Goal: Task Accomplishment & Management: Manage account settings

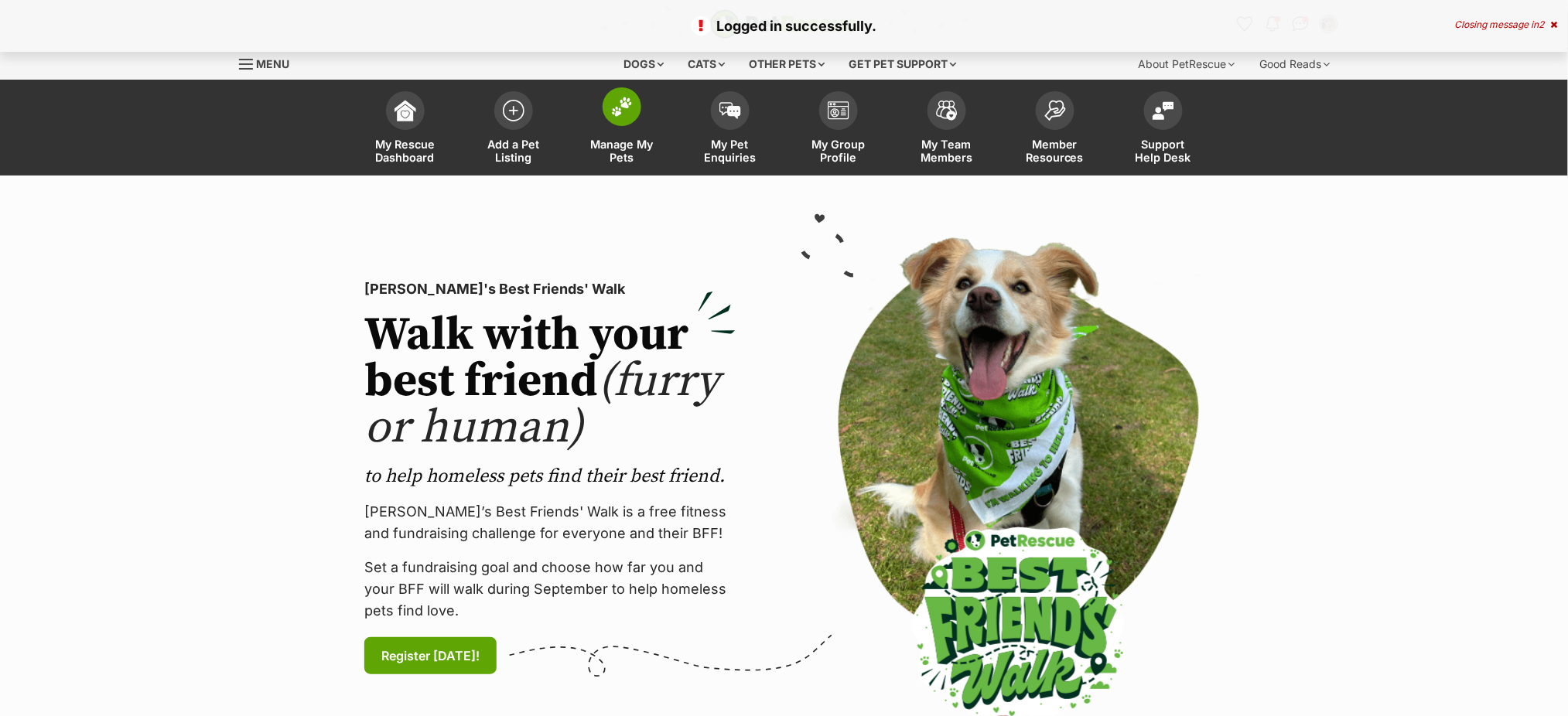
click at [617, 103] on img at bounding box center [622, 107] width 22 height 20
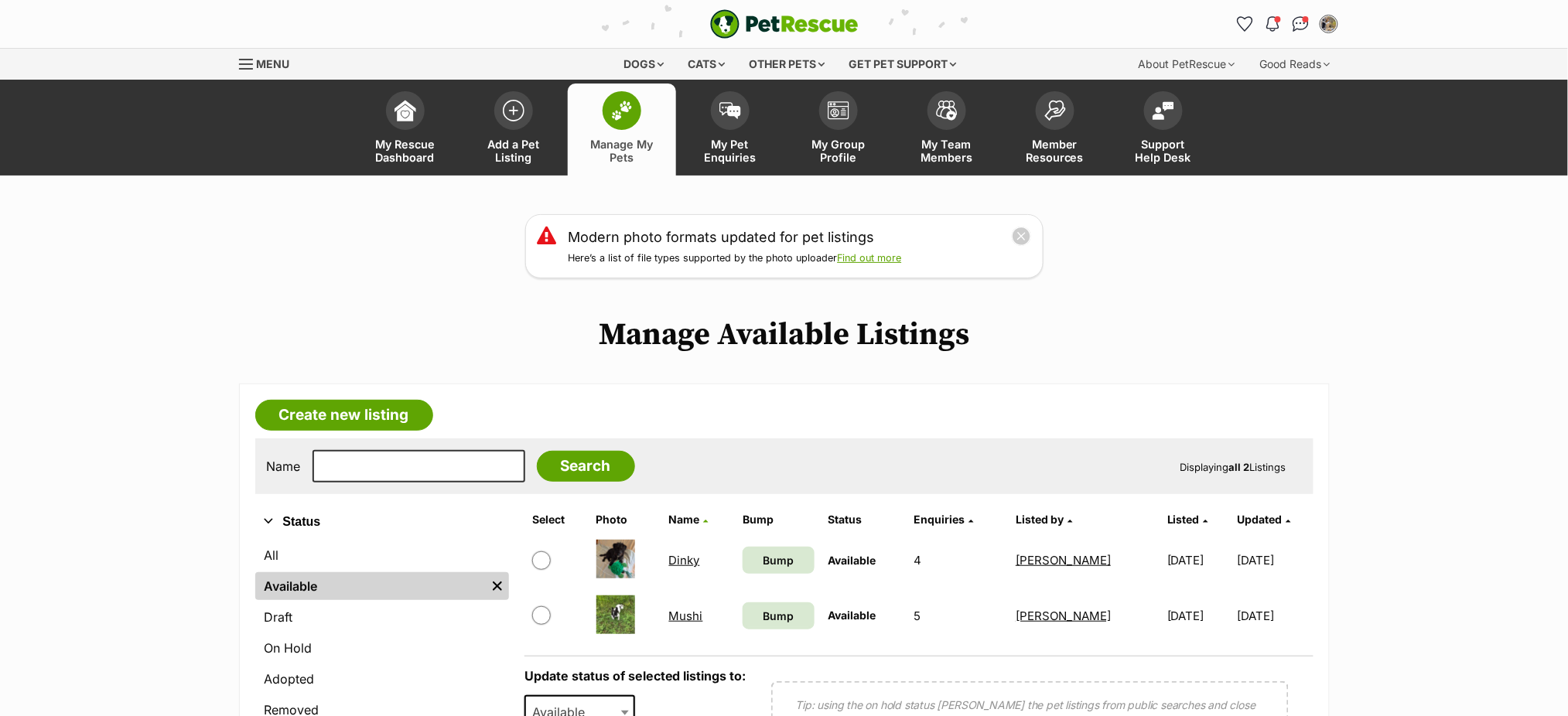
click at [614, 552] on img at bounding box center [615, 559] width 39 height 39
click at [607, 555] on img at bounding box center [615, 559] width 39 height 39
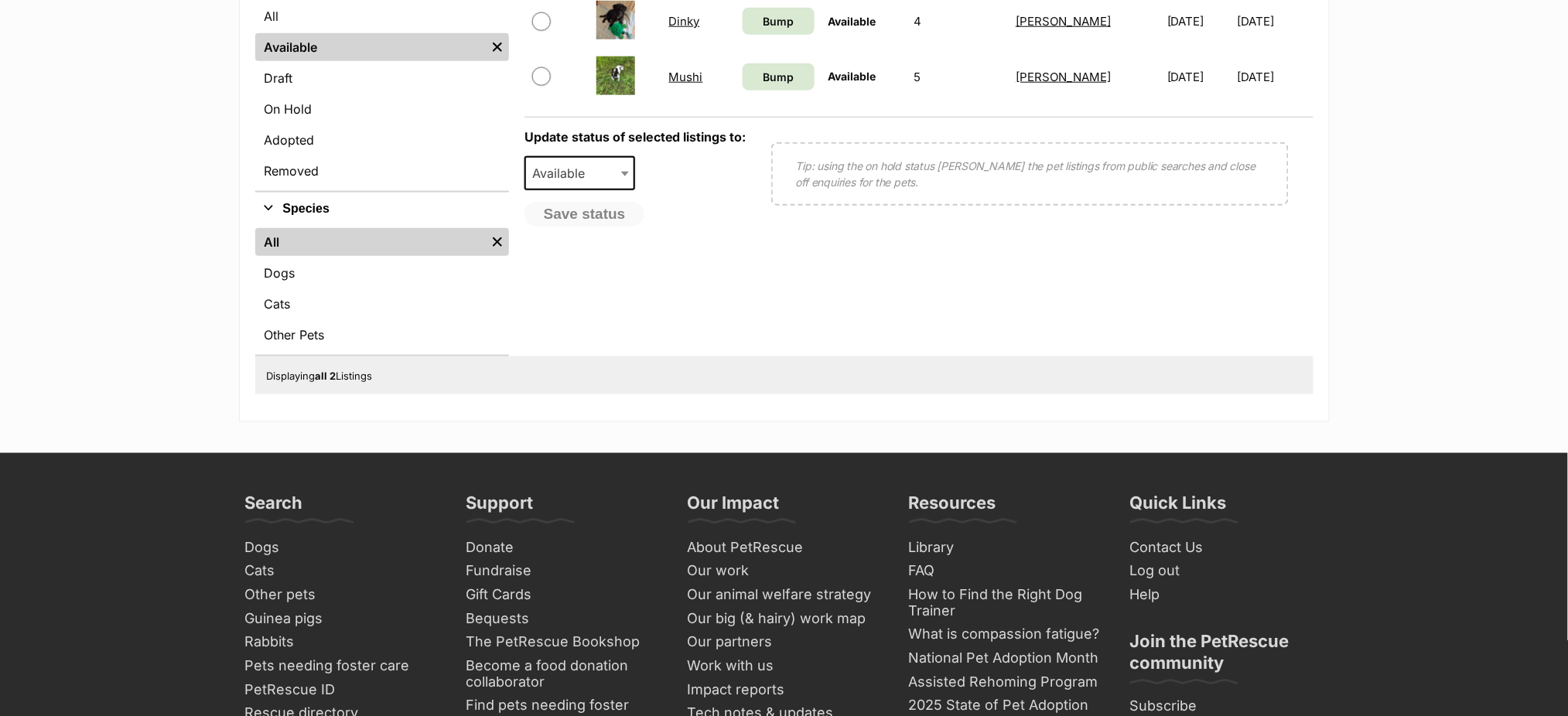
scroll to position [103, 0]
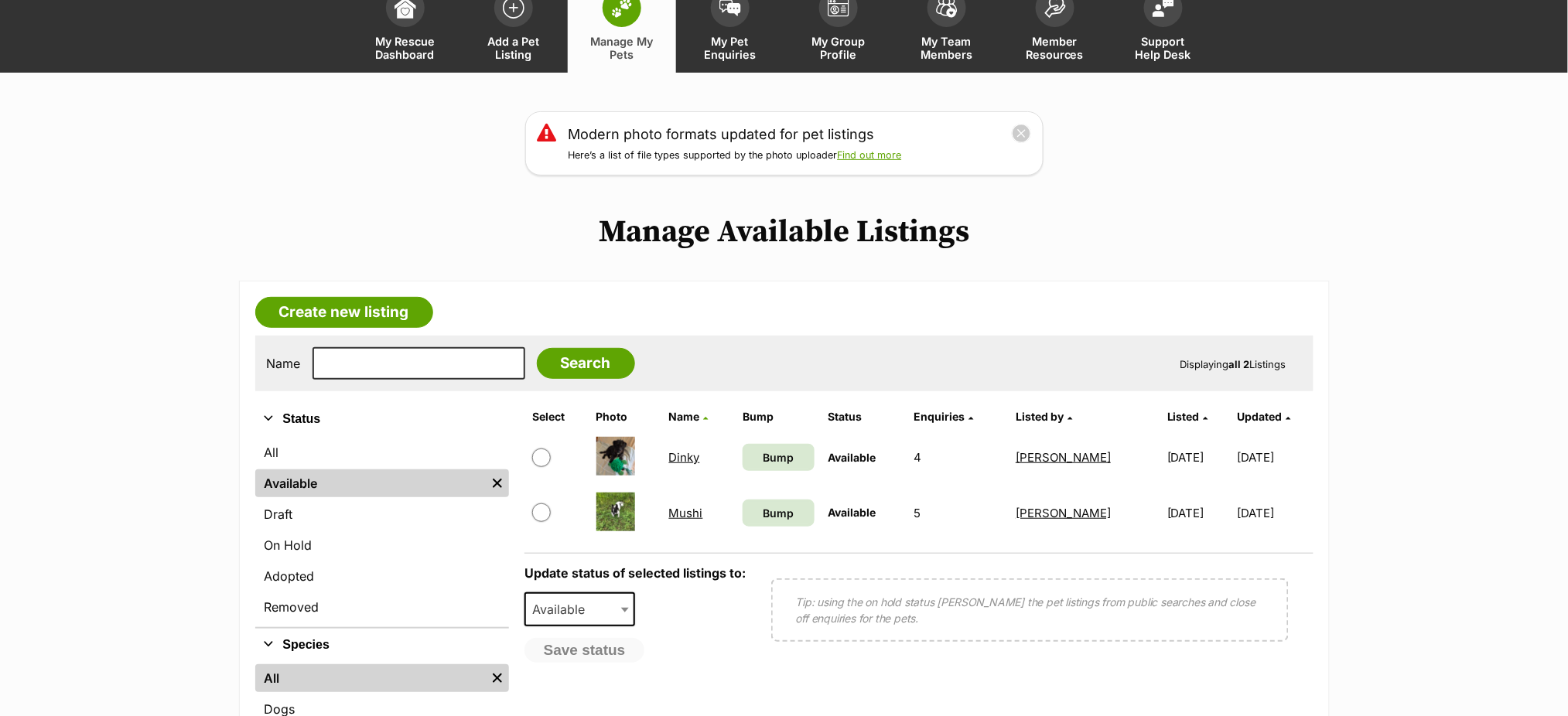
click at [675, 450] on link "Dinky" at bounding box center [684, 457] width 31 height 15
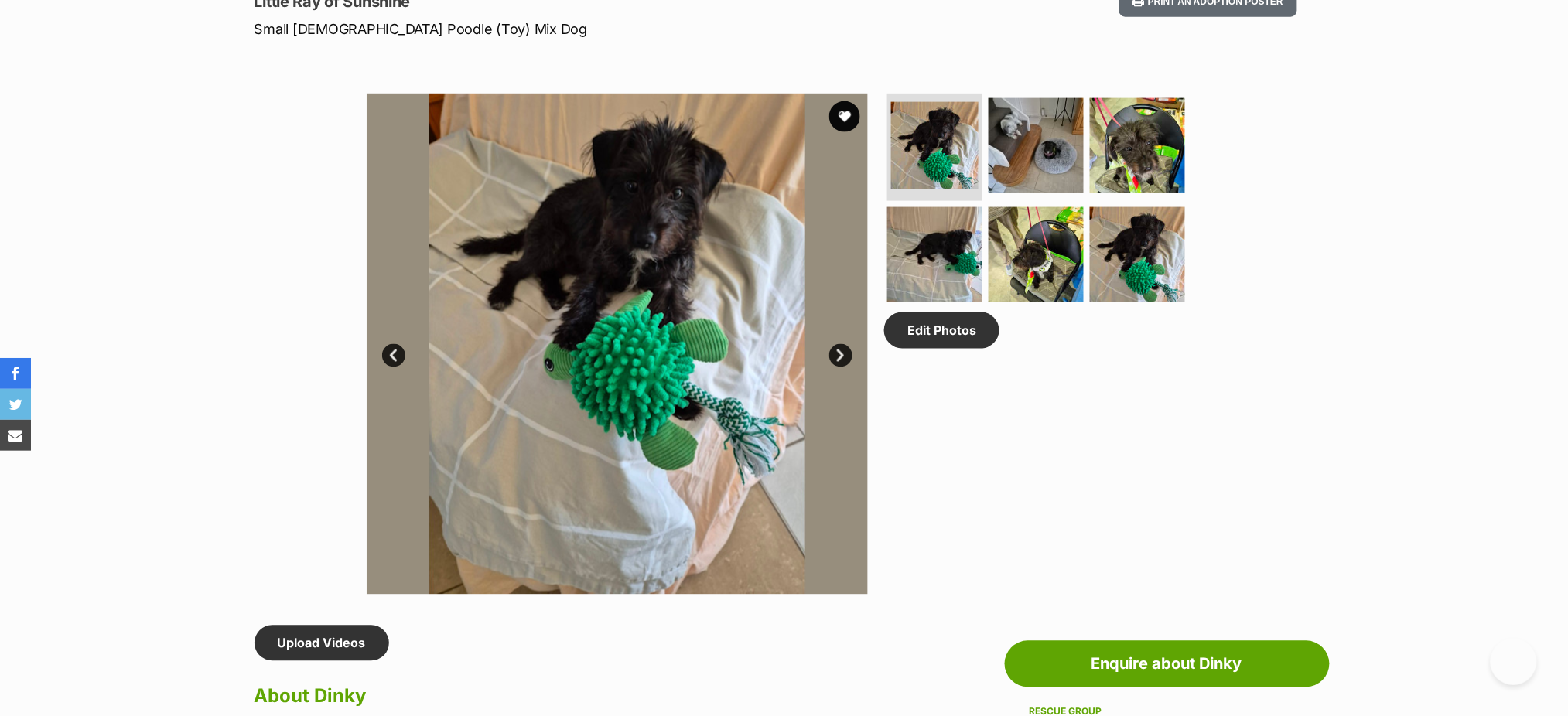
click at [843, 344] on link "Next" at bounding box center [840, 356] width 23 height 23
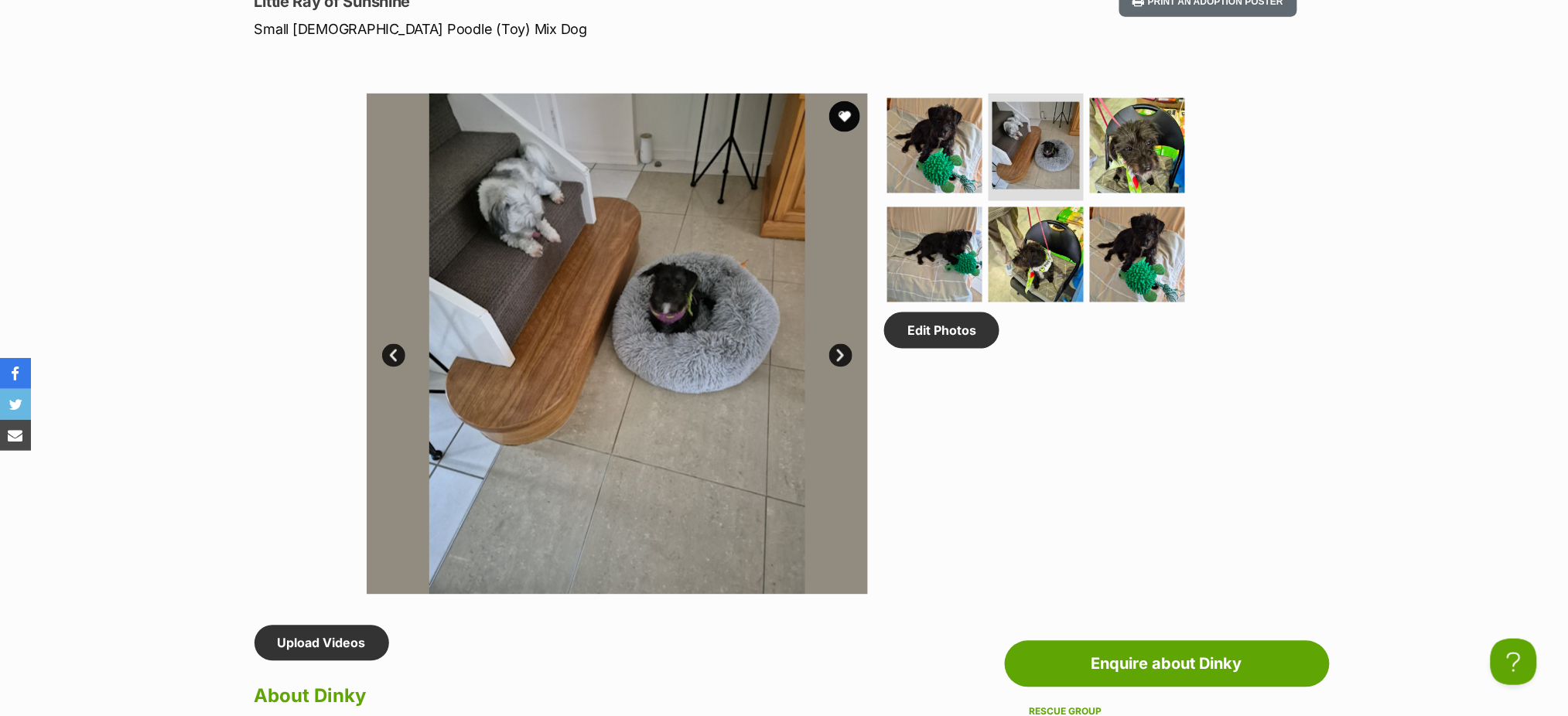
click at [837, 346] on link "Next" at bounding box center [840, 356] width 23 height 23
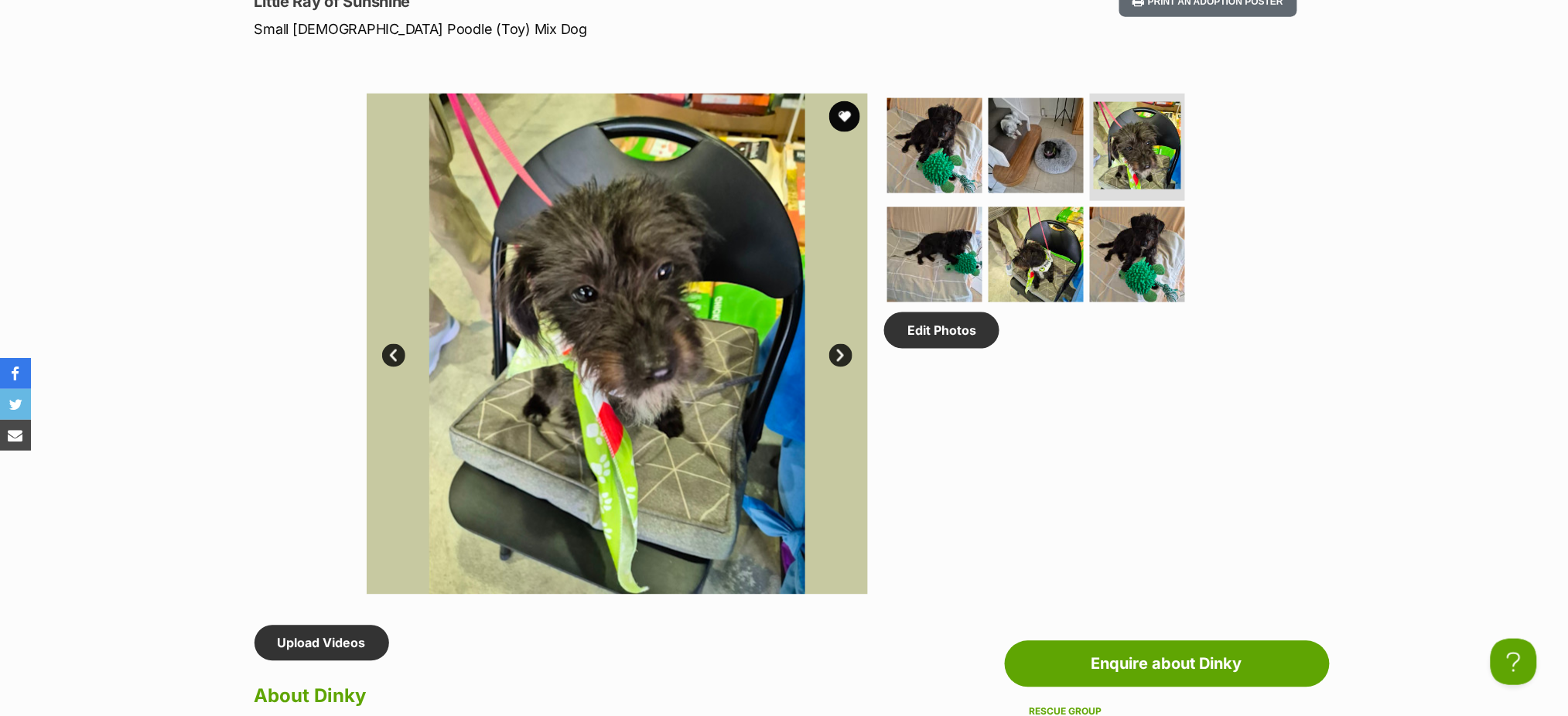
click at [837, 351] on link "Next" at bounding box center [840, 356] width 23 height 23
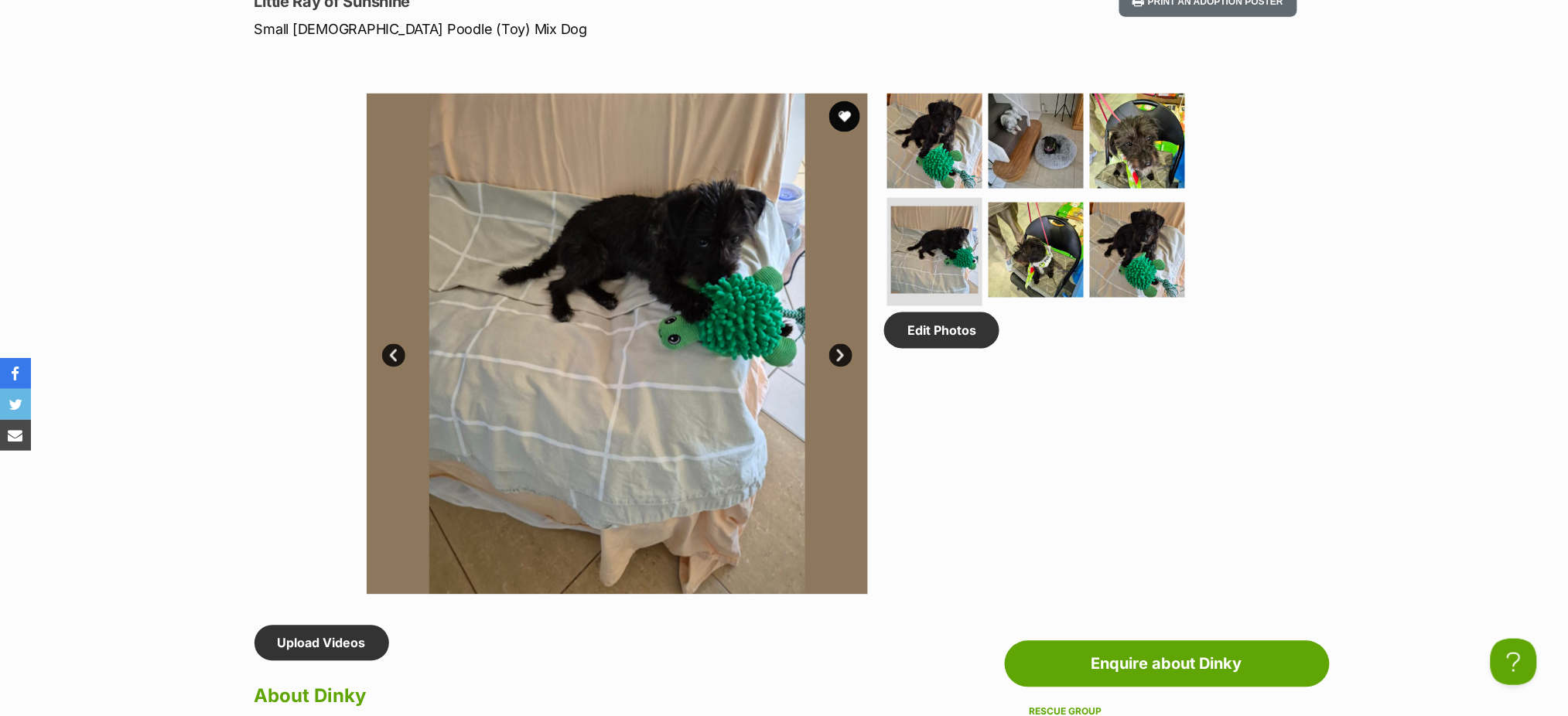
click at [837, 351] on link "Next" at bounding box center [840, 356] width 23 height 23
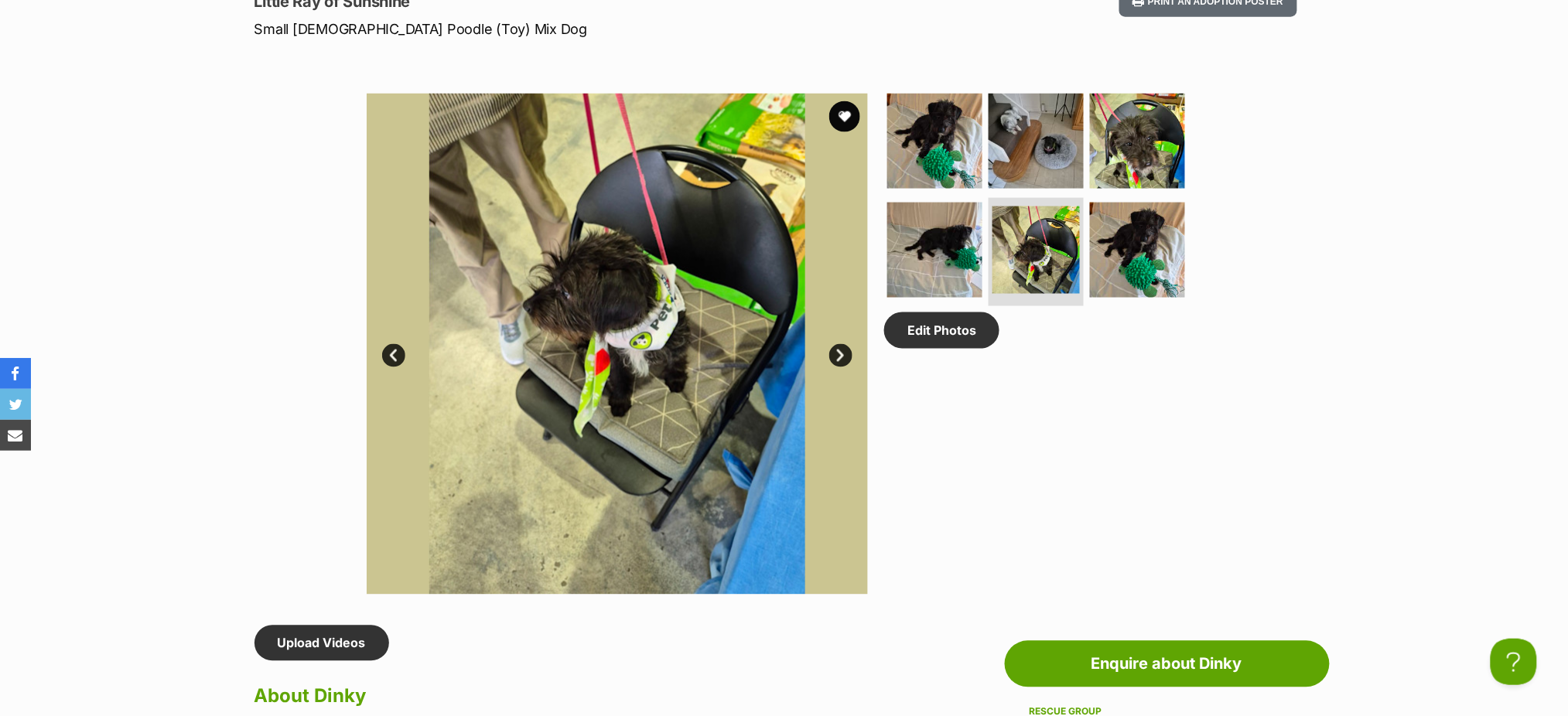
click at [837, 351] on link "Next" at bounding box center [840, 356] width 23 height 23
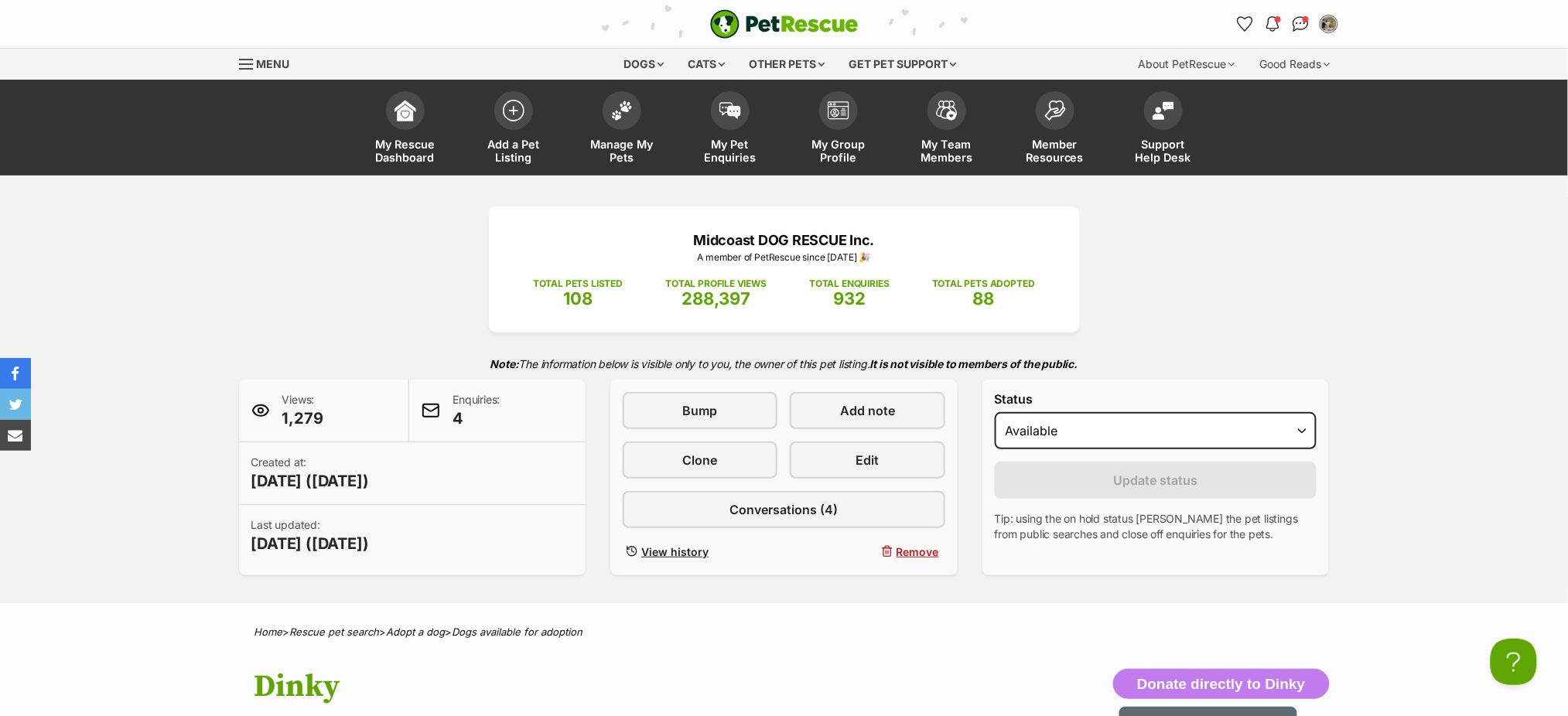
click at [268, 61] on span "Menu" at bounding box center [273, 64] width 33 height 13
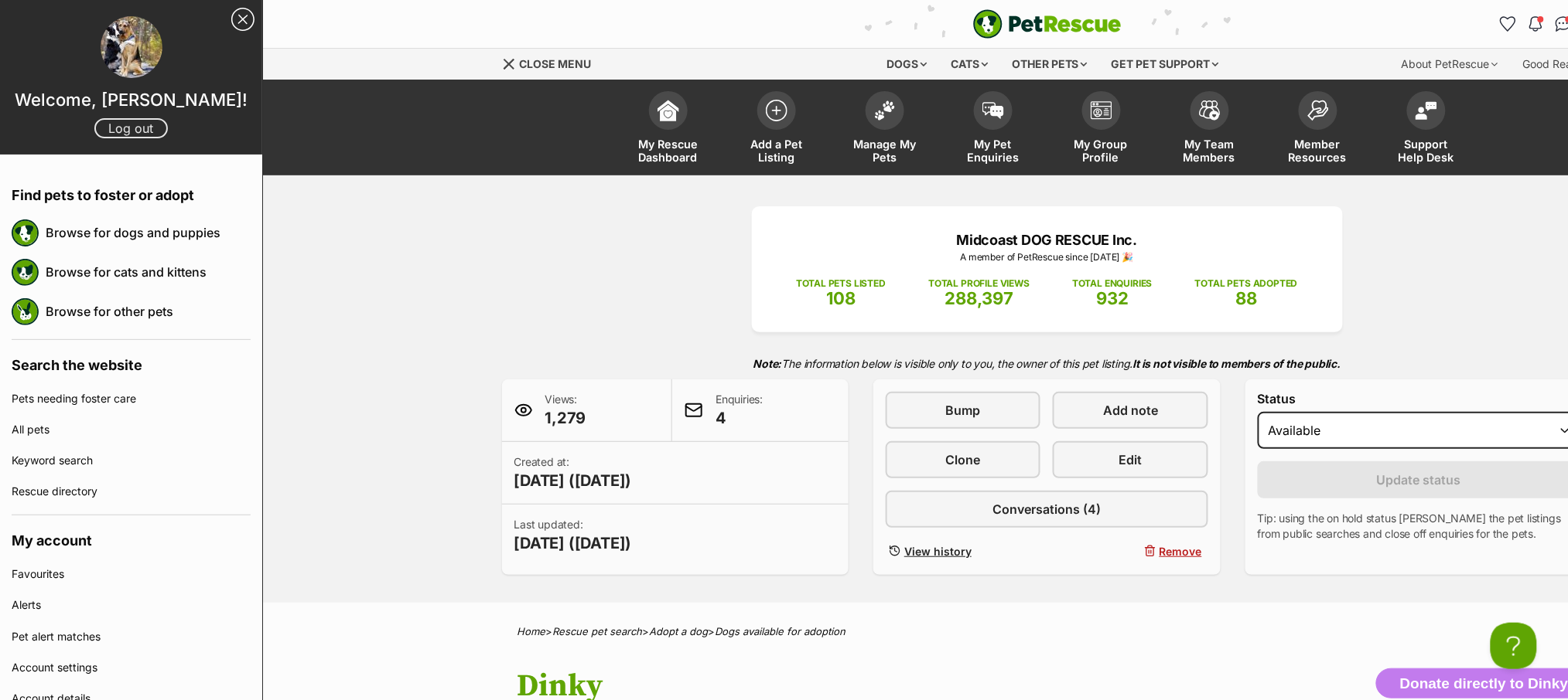
click at [129, 125] on link "Log out" at bounding box center [131, 128] width 74 height 20
